Goal: Task Accomplishment & Management: Manage account settings

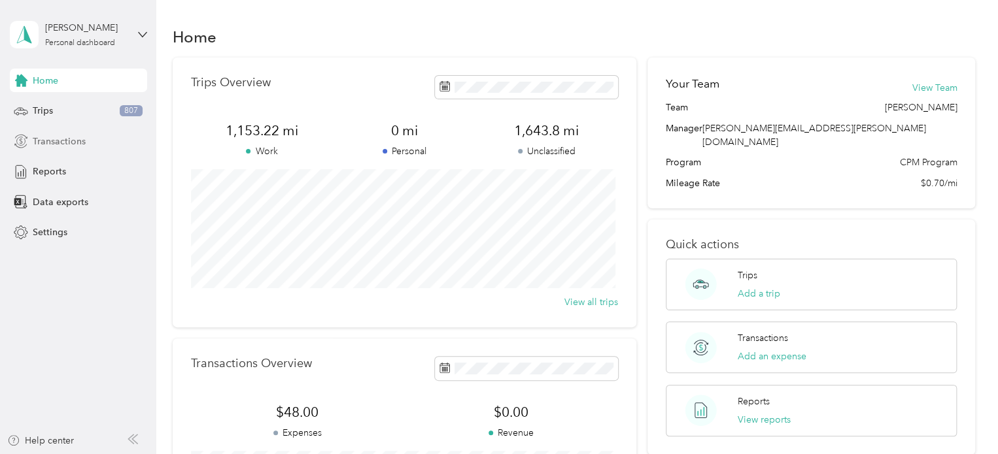
click at [46, 147] on span "Transactions" at bounding box center [59, 142] width 53 height 14
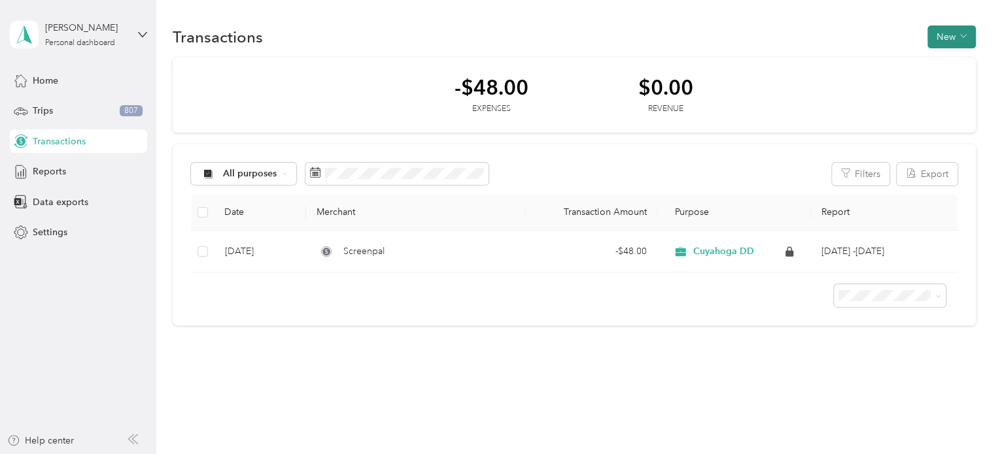
click at [954, 34] on button "New" at bounding box center [951, 36] width 48 height 23
click at [947, 60] on span "Expense" at bounding box center [943, 61] width 35 height 14
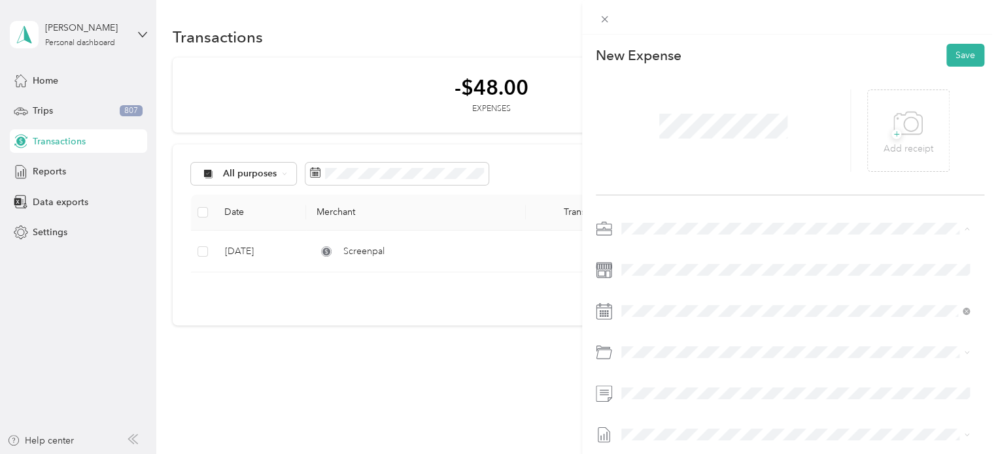
click at [671, 248] on span "Cuyahoga DD" at bounding box center [655, 251] width 59 height 11
click at [657, 137] on icon at bounding box center [653, 132] width 13 height 13
click at [732, 262] on div "29" at bounding box center [732, 260] width 17 height 16
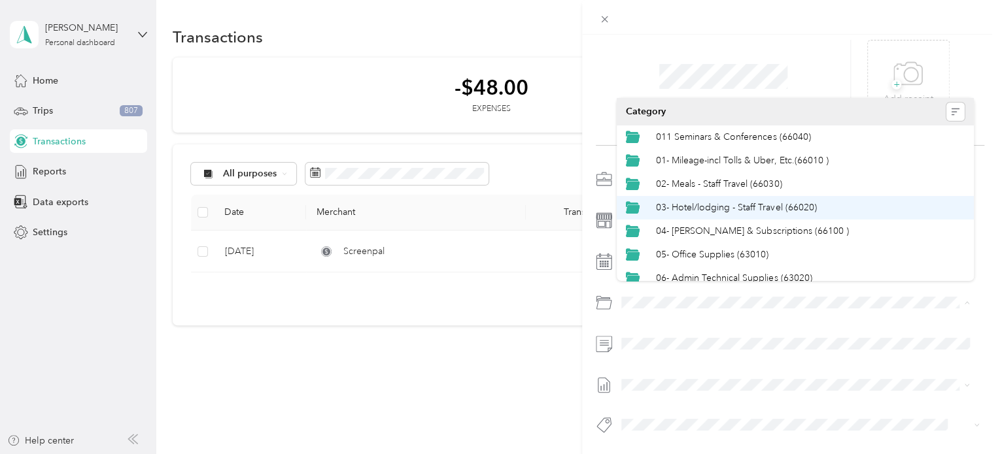
scroll to position [65, 0]
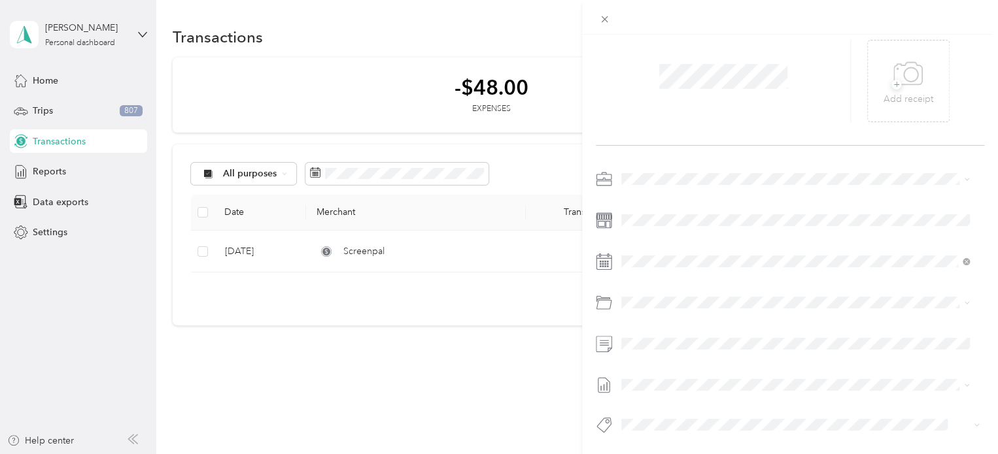
click at [813, 218] on li "06- Admin Technical Supplies (63020)" at bounding box center [794, 213] width 357 height 24
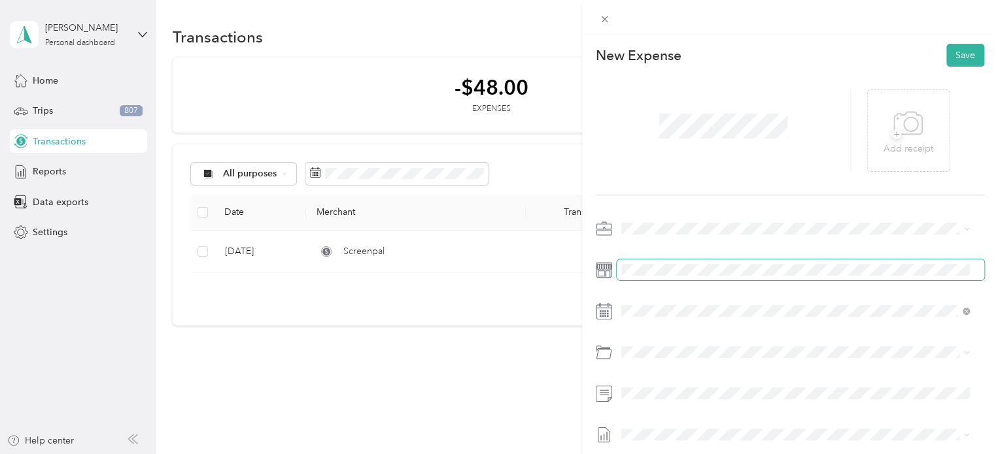
scroll to position [59, 0]
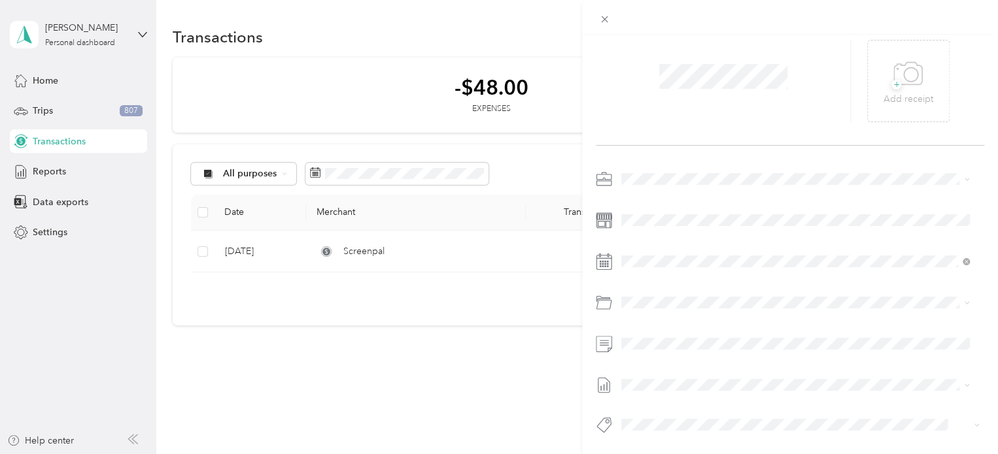
click at [674, 422] on li "June - Aug 2025 Draft" at bounding box center [794, 413] width 357 height 21
click at [891, 79] on span "+" at bounding box center [896, 84] width 10 height 10
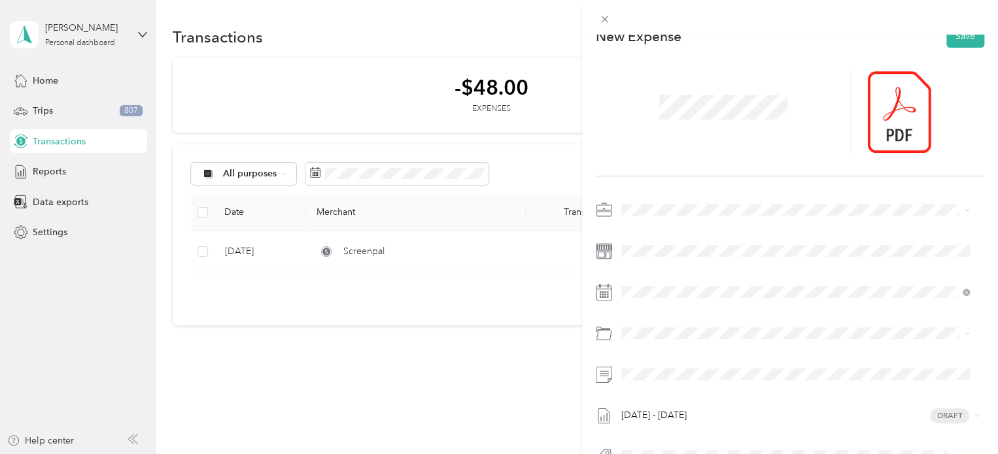
scroll to position [0, 0]
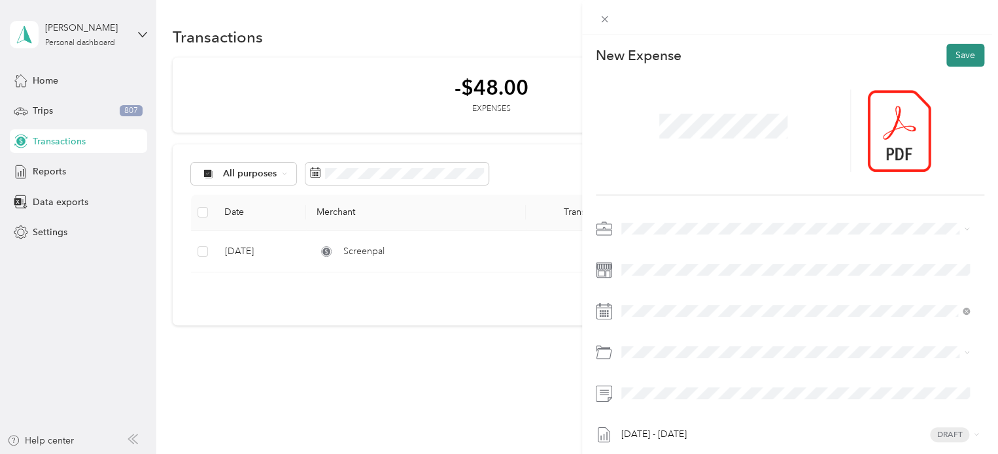
click at [961, 52] on button "Save" at bounding box center [965, 55] width 38 height 23
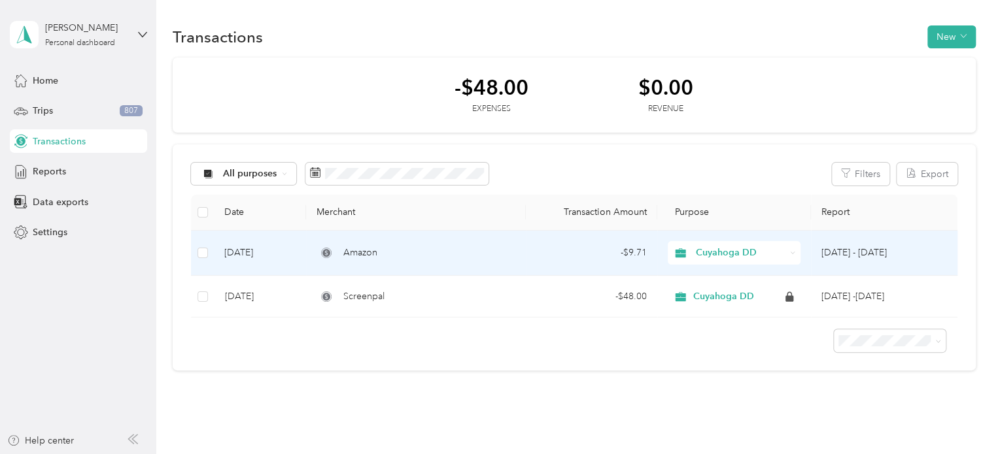
click at [518, 255] on td "Amazon" at bounding box center [415, 253] width 219 height 45
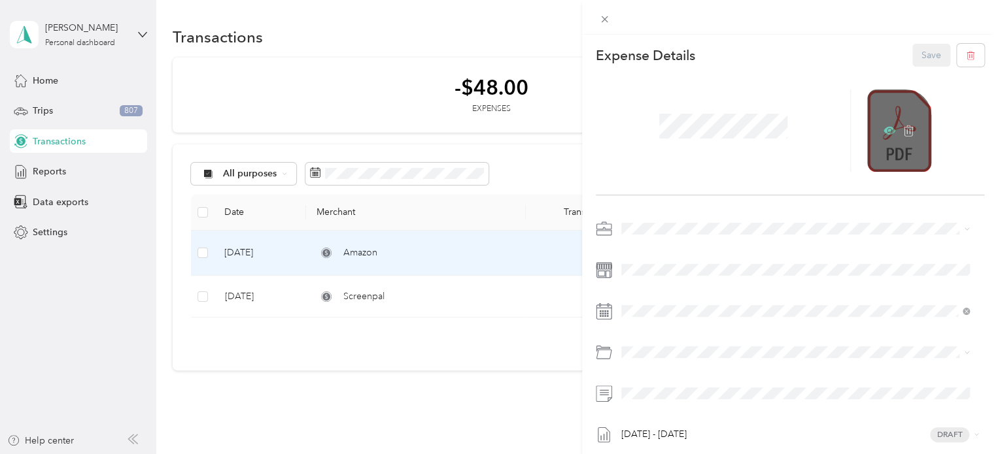
click at [886, 130] on icon at bounding box center [889, 131] width 12 height 8
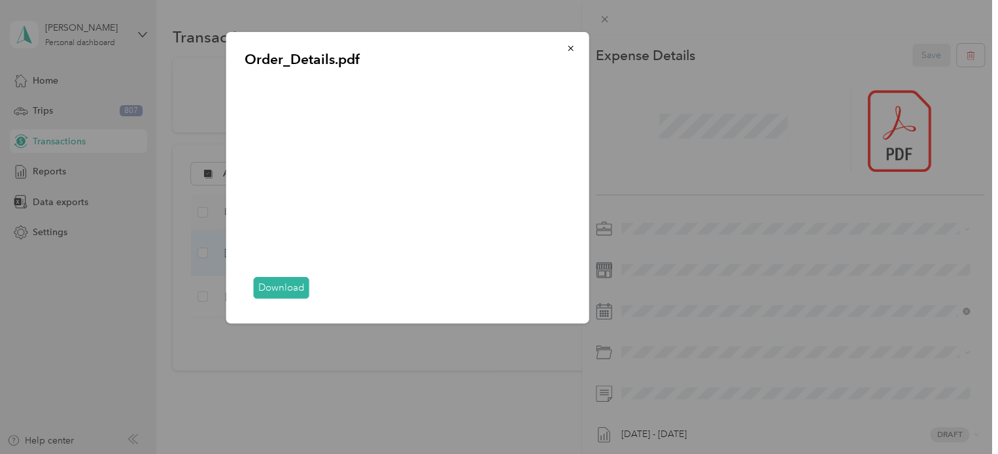
click at [335, 382] on div at bounding box center [499, 227] width 998 height 454
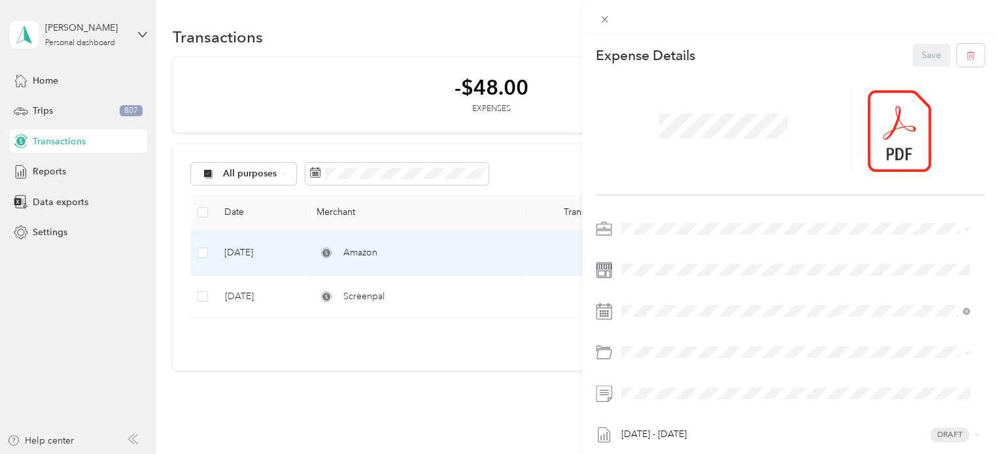
click at [42, 177] on div "This expense cannot be edited because it is either under review, approved, or p…" at bounding box center [499, 227] width 998 height 454
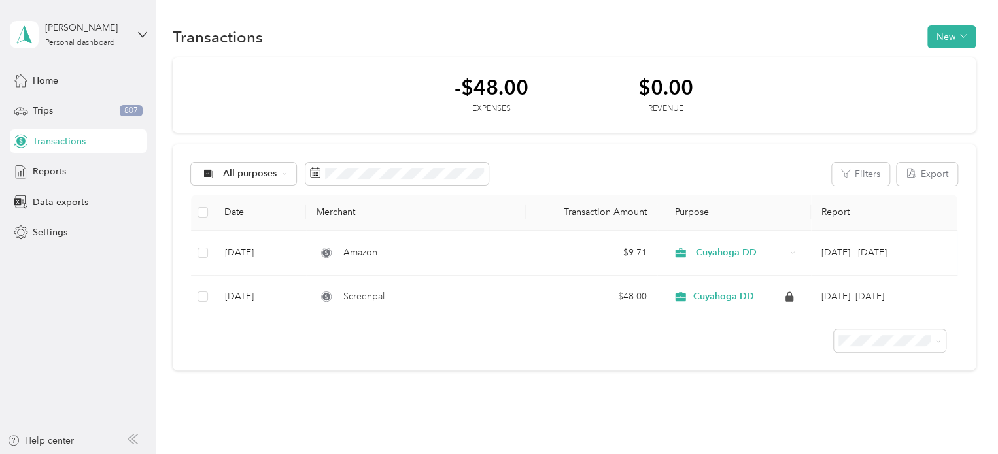
click at [42, 177] on span "Reports" at bounding box center [49, 172] width 33 height 14
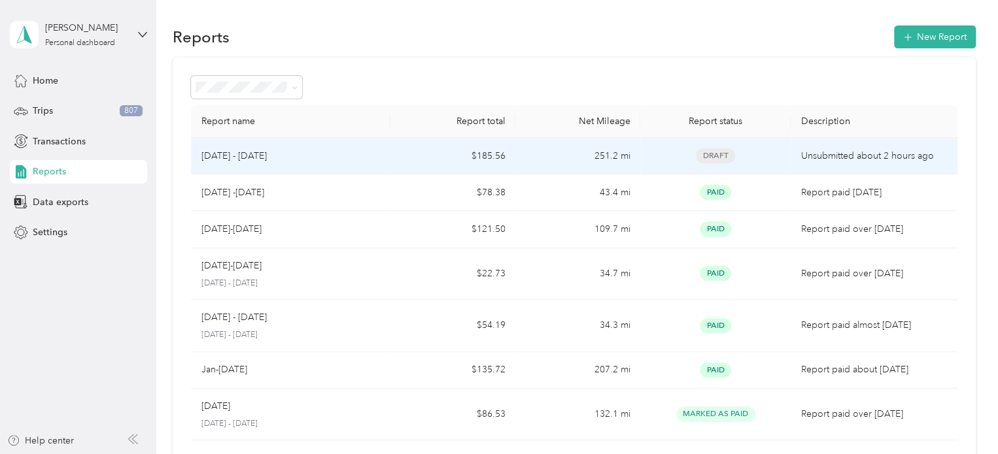
click at [356, 150] on div "June - Aug 2025" at bounding box center [290, 156] width 179 height 14
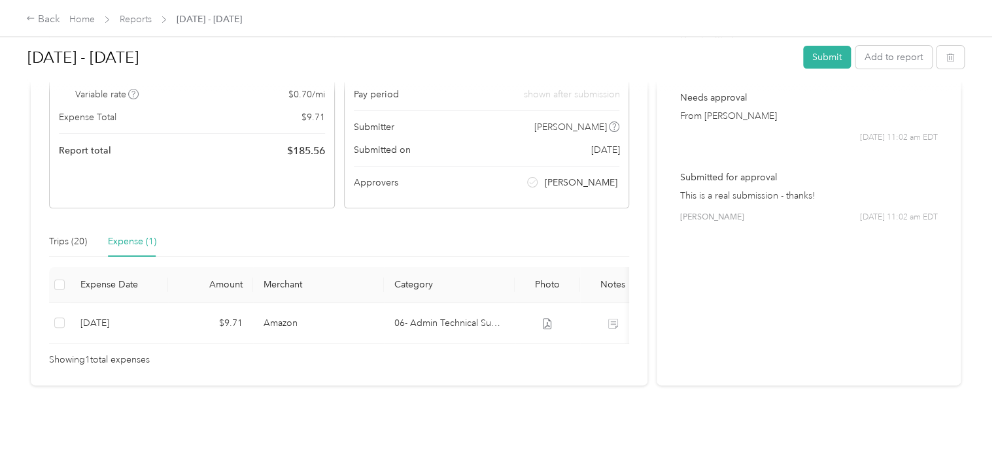
scroll to position [115, 0]
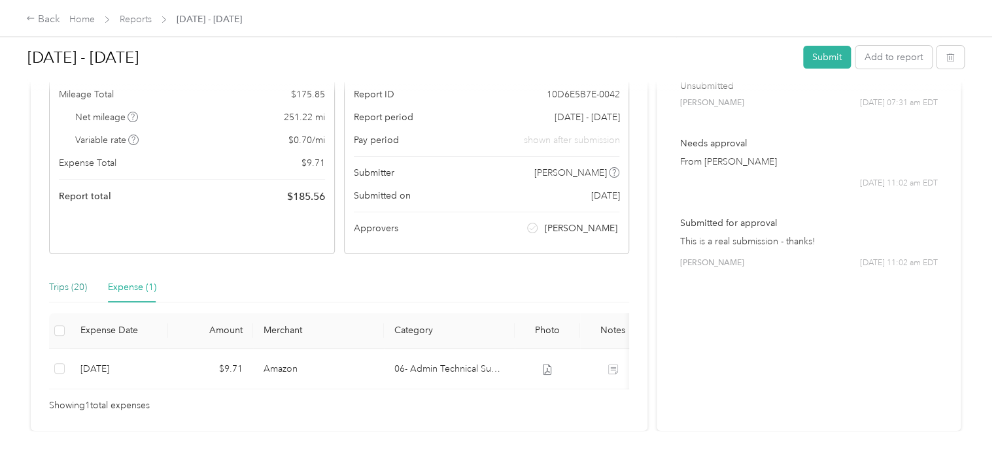
click at [73, 282] on div "Trips (20)" at bounding box center [68, 287] width 38 height 14
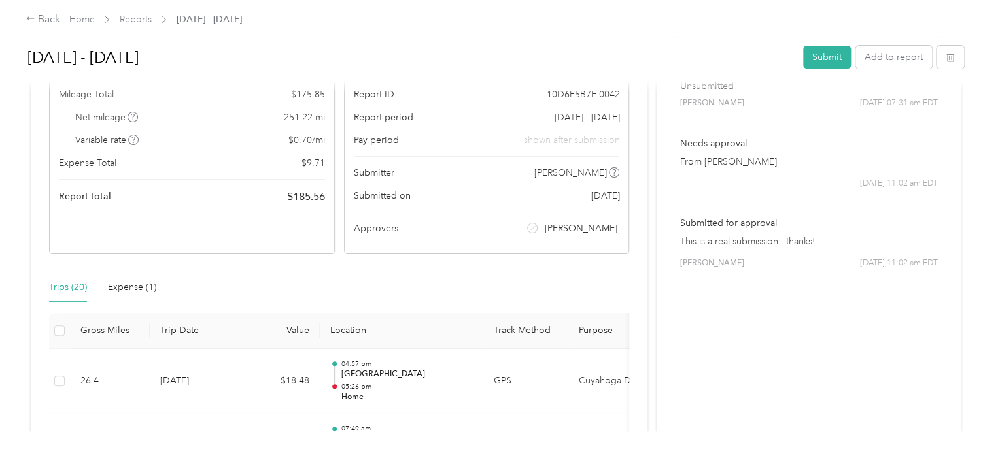
scroll to position [0, 0]
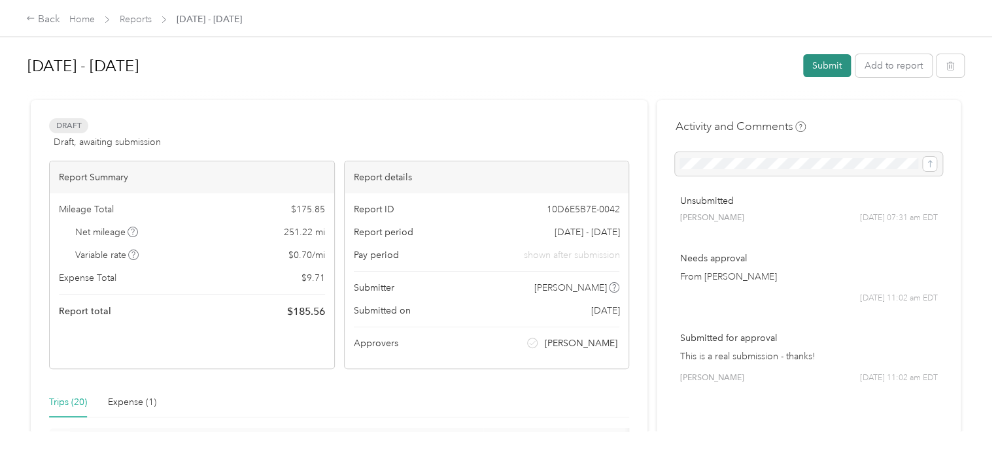
click at [826, 63] on button "Submit" at bounding box center [827, 65] width 48 height 23
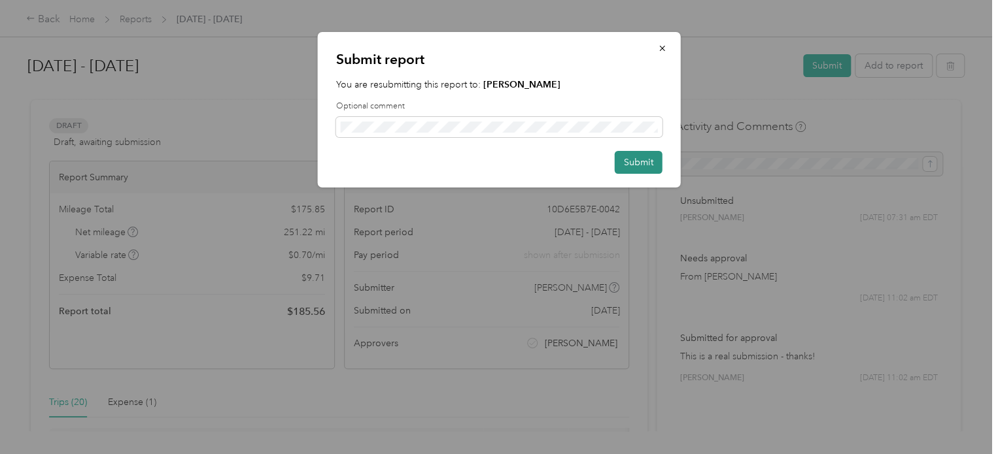
click at [627, 164] on button "Submit" at bounding box center [639, 162] width 48 height 23
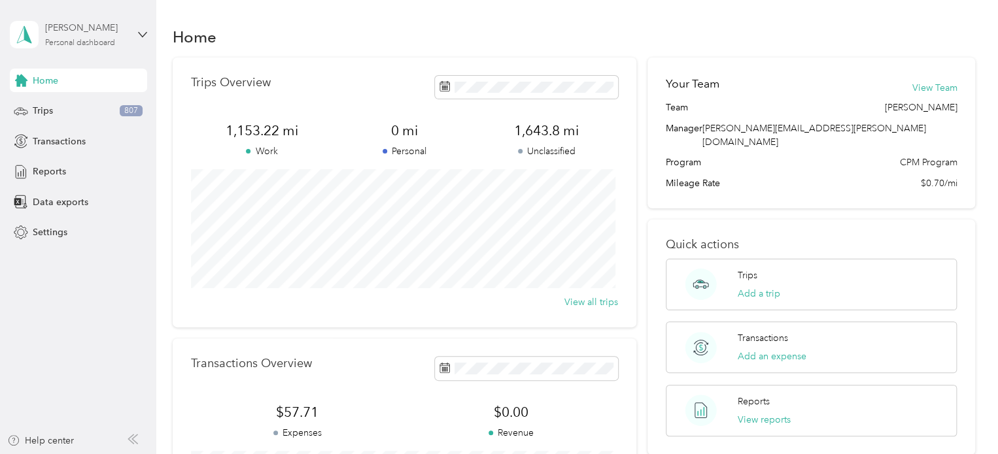
click at [78, 39] on div "Personal dashboard" at bounding box center [80, 43] width 70 height 8
click at [75, 108] on div "Log out" at bounding box center [221, 106] width 405 height 23
